Goal: Task Accomplishment & Management: Manage account settings

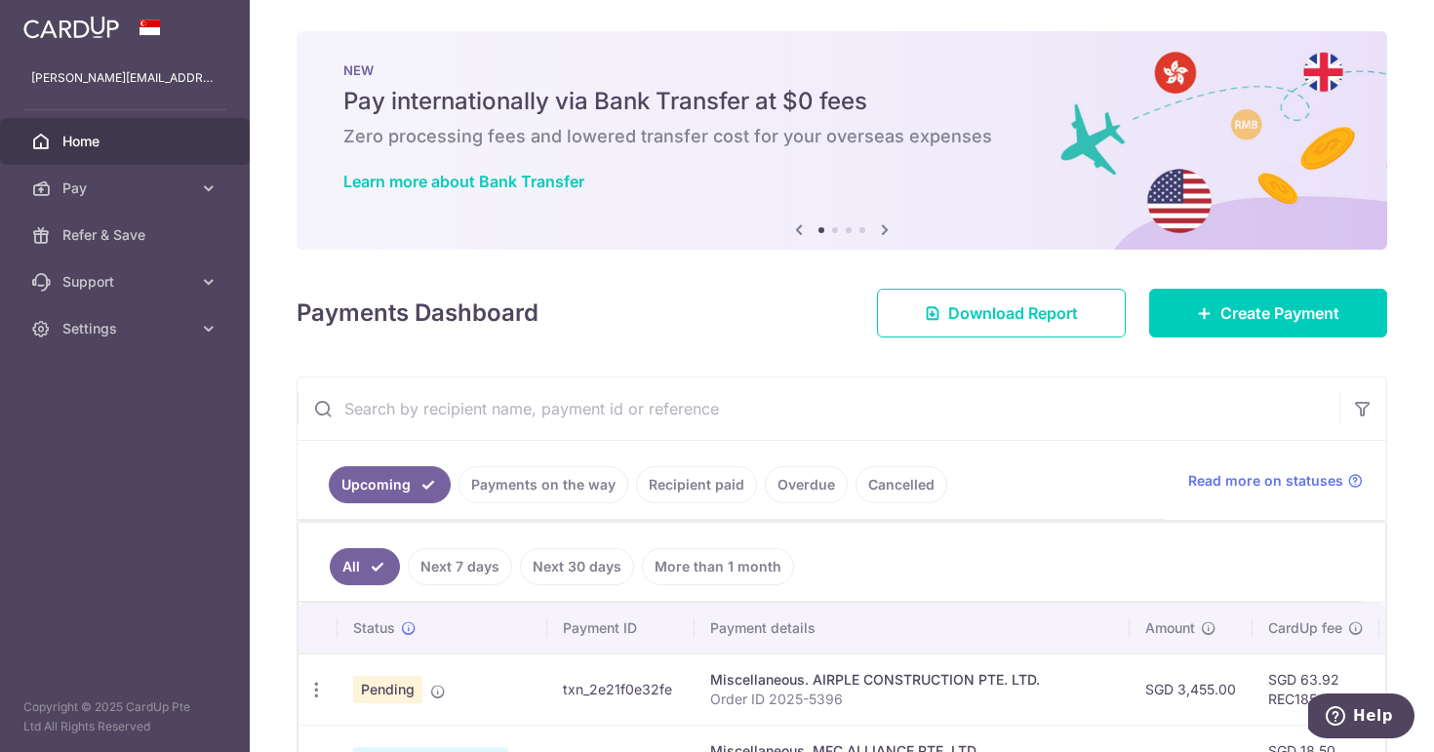
scroll to position [325, 0]
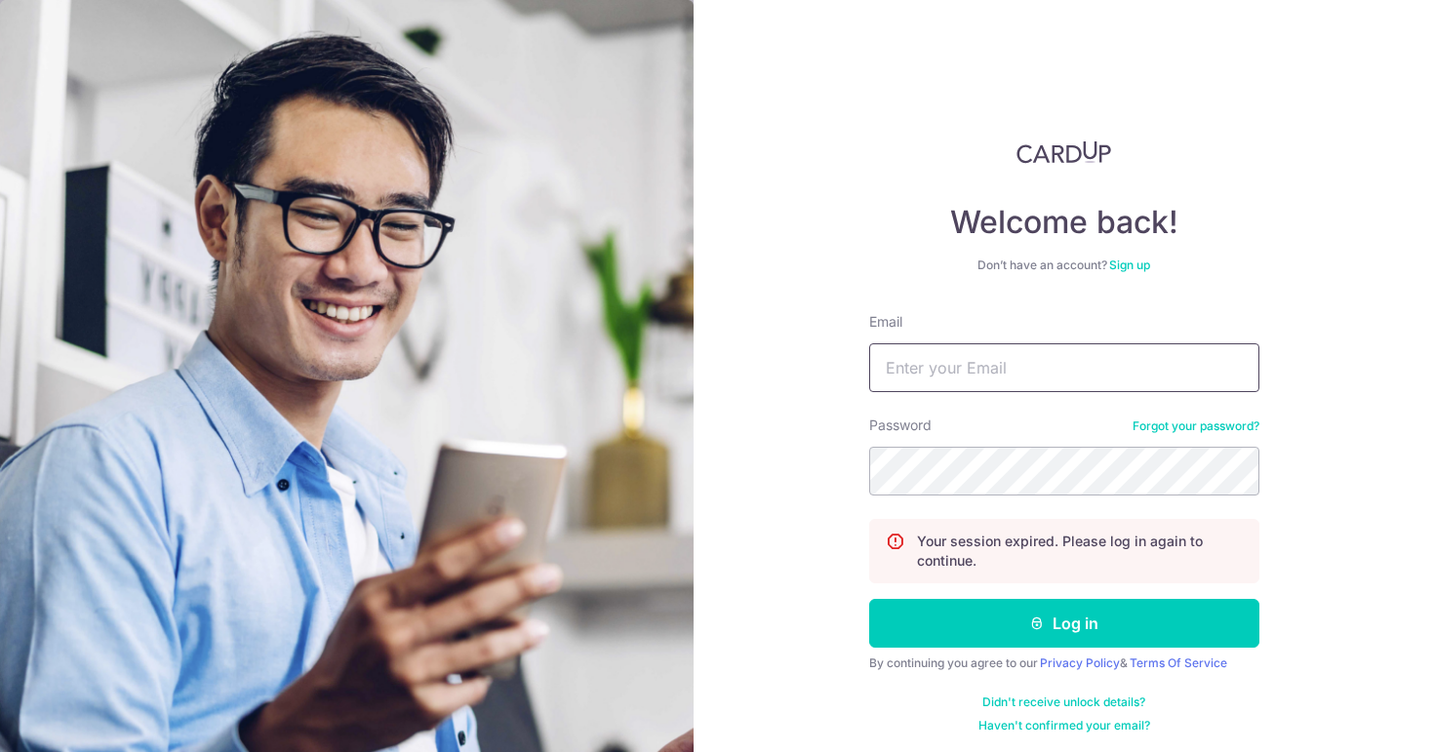
click at [949, 367] on input "Email" at bounding box center [1064, 367] width 390 height 49
type input "[PERSON_NAME][EMAIL_ADDRESS][DOMAIN_NAME]"
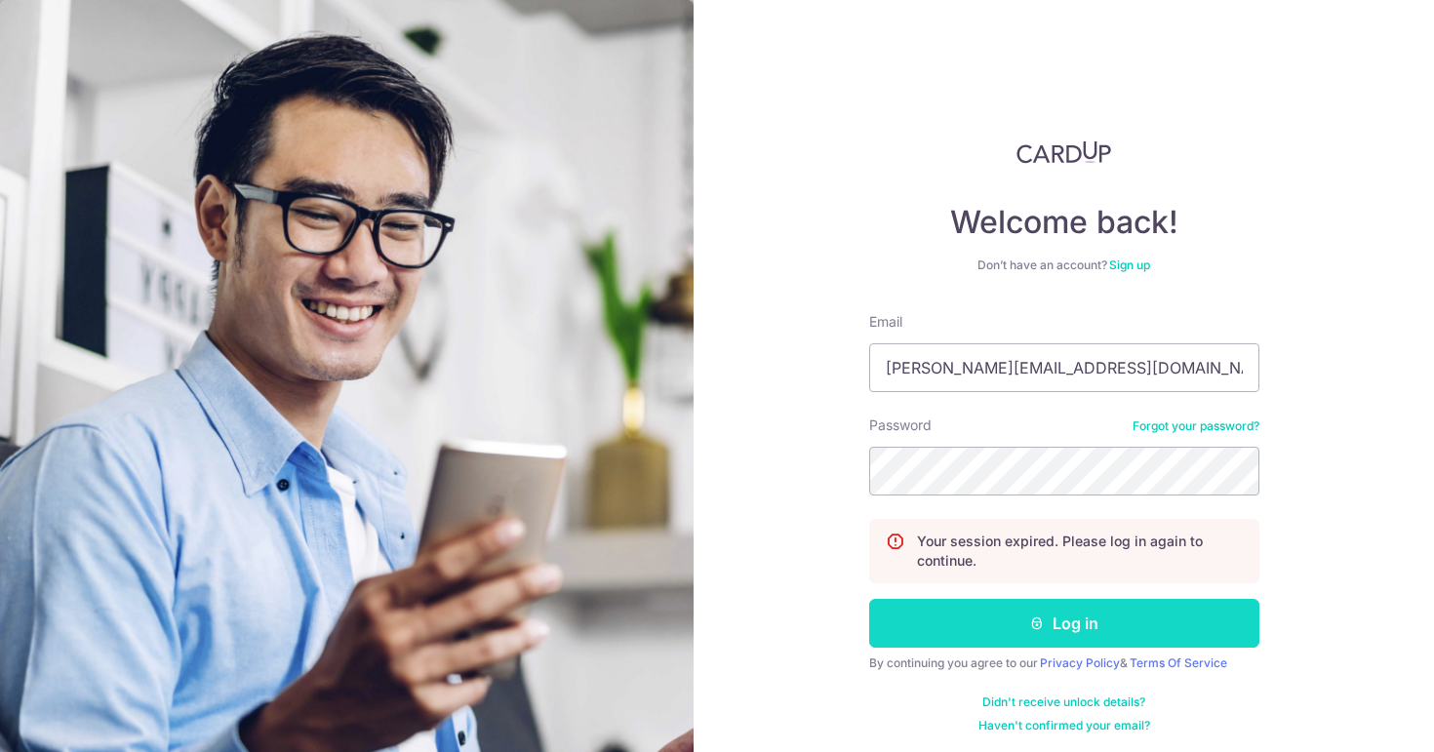
click at [1025, 646] on button "Log in" at bounding box center [1064, 623] width 390 height 49
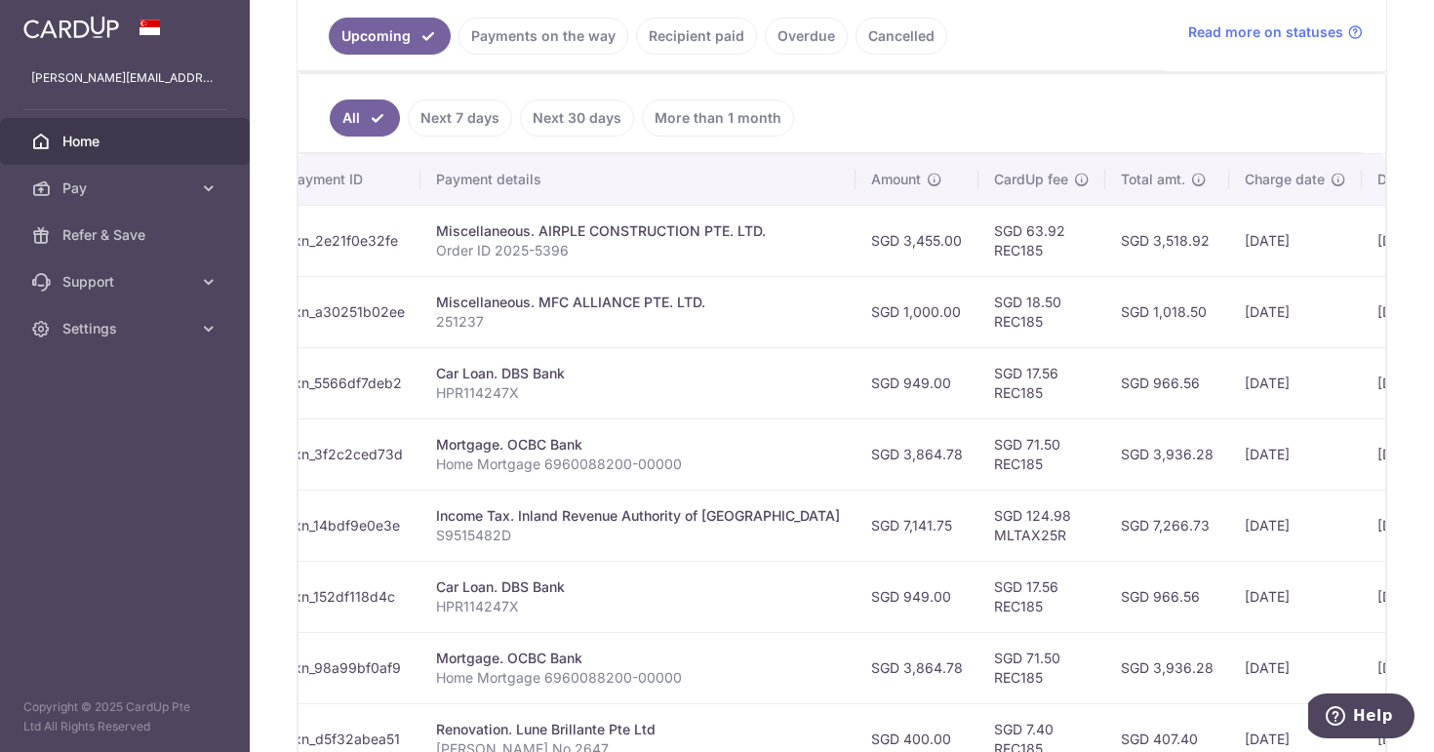
scroll to position [294, 0]
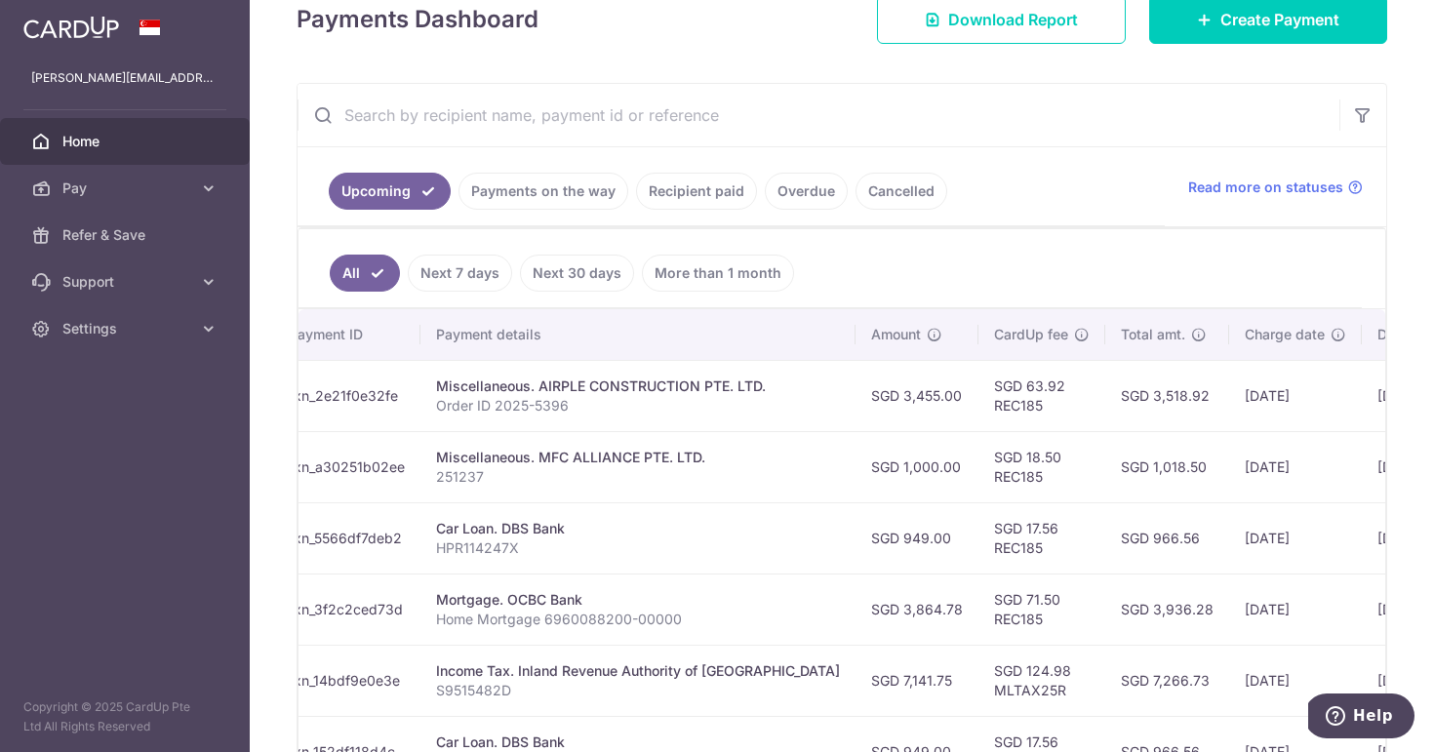
click at [691, 193] on link "Recipient paid" at bounding box center [696, 191] width 121 height 37
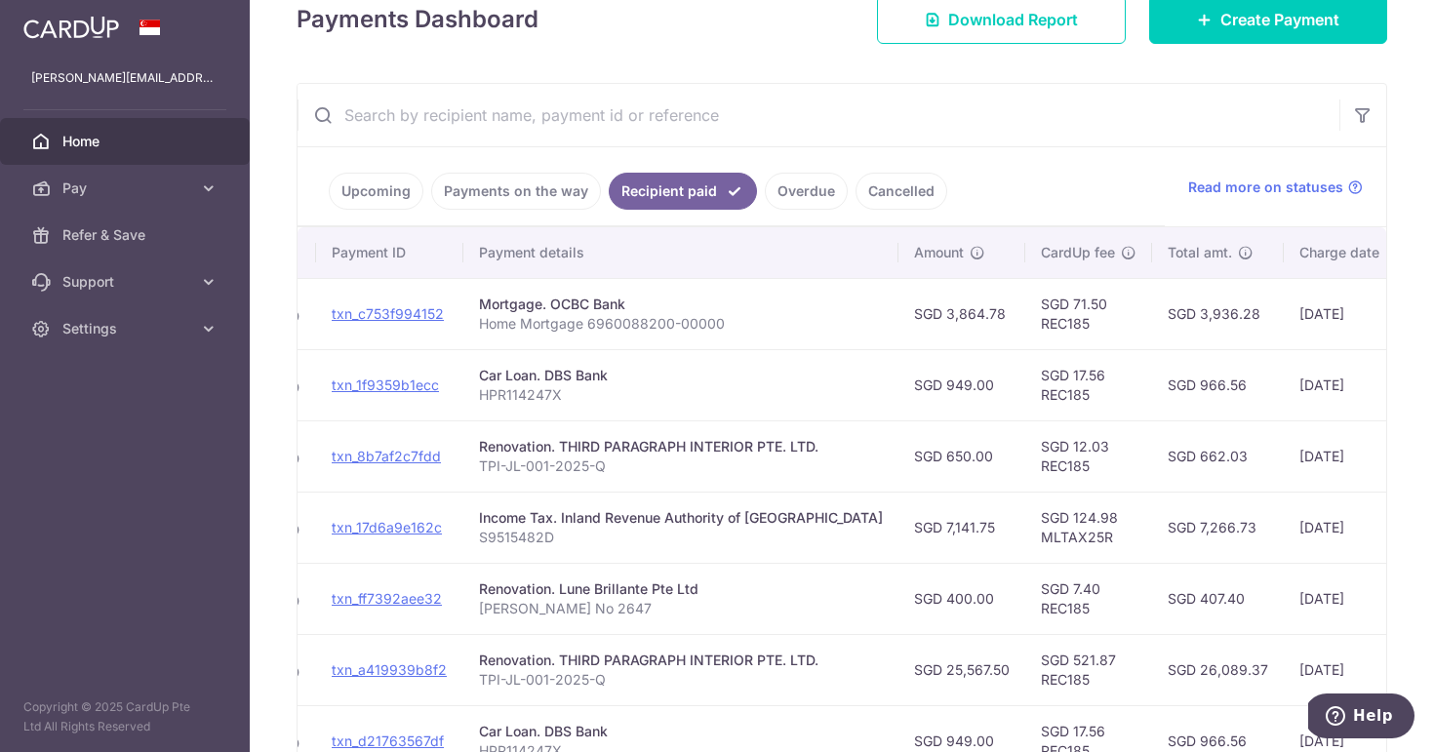
scroll to position [0, 199]
